Goal: Task Accomplishment & Management: Use online tool/utility

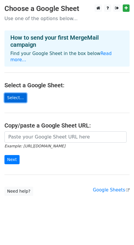
click at [14, 93] on link "Select..." at bounding box center [15, 97] width 22 height 9
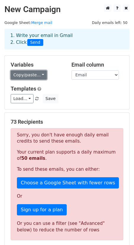
click at [41, 77] on link "Copy/paste..." at bounding box center [29, 74] width 36 height 9
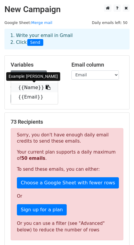
click at [46, 88] on icon at bounding box center [48, 87] width 5 height 5
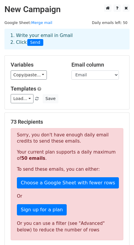
click at [54, 120] on h5 "73 Recipients" at bounding box center [67, 122] width 112 height 7
click at [75, 96] on div "Load... No templates saved Save" at bounding box center [66, 98] width 121 height 9
click at [50, 41] on div "1. Write your email in Gmail 2. Click Send" at bounding box center [67, 39] width 122 height 14
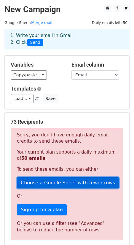
click at [59, 184] on link "Choose a Google Sheet with fewer rows" at bounding box center [68, 182] width 102 height 11
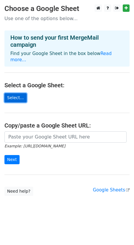
click at [11, 93] on link "Select..." at bounding box center [15, 97] width 22 height 9
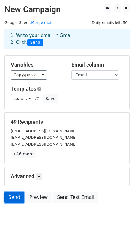
click at [15, 197] on link "Send" at bounding box center [14, 197] width 20 height 11
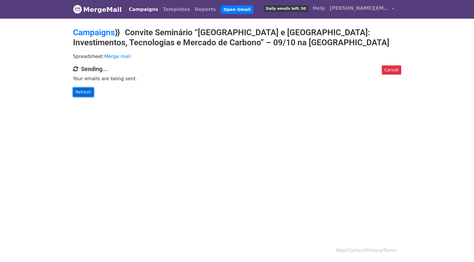
click at [74, 91] on link "Refresh" at bounding box center [83, 92] width 21 height 9
